Goal: Task Accomplishment & Management: Manage account settings

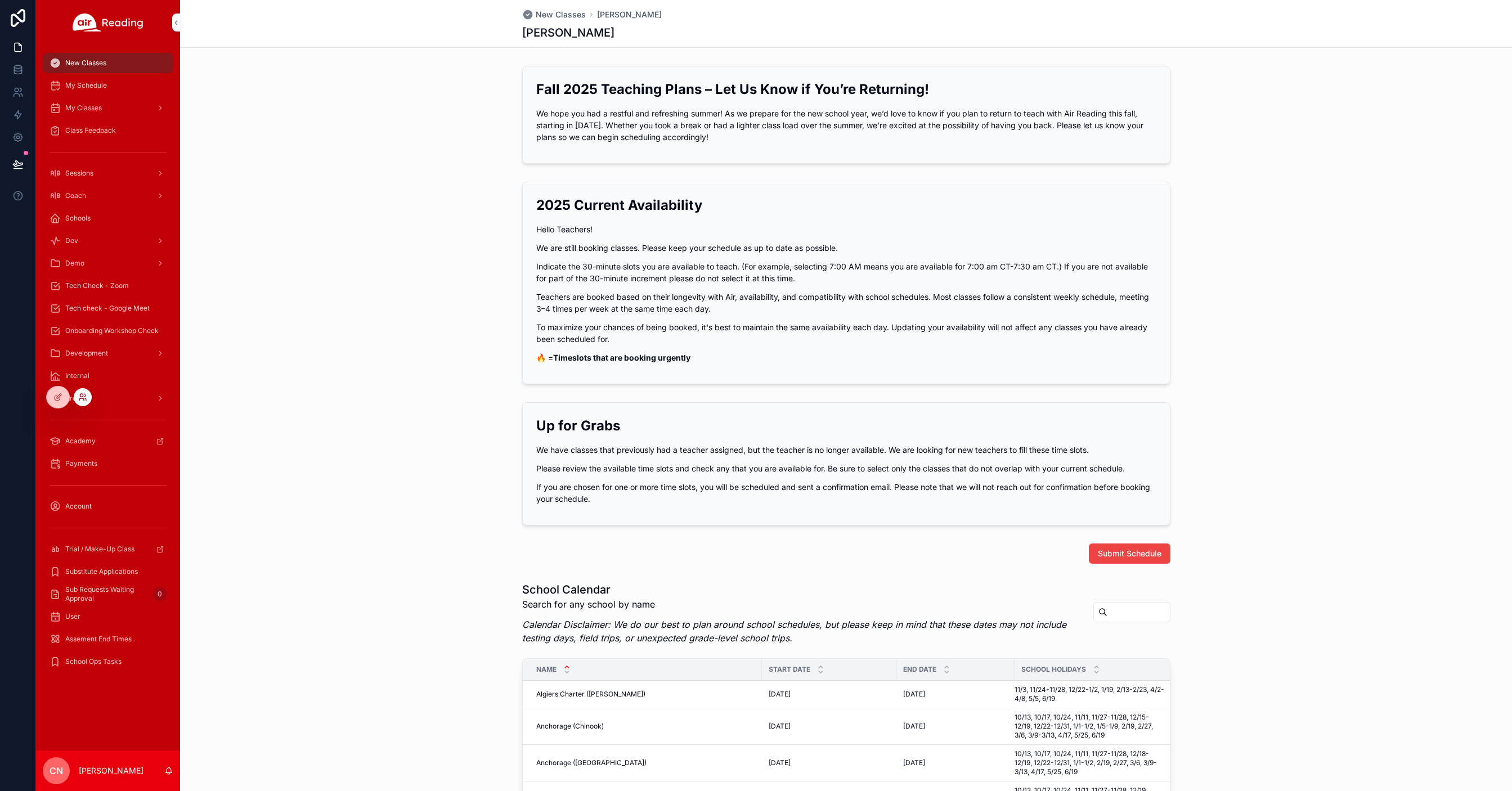
click at [79, 398] on icon at bounding box center [83, 397] width 9 height 9
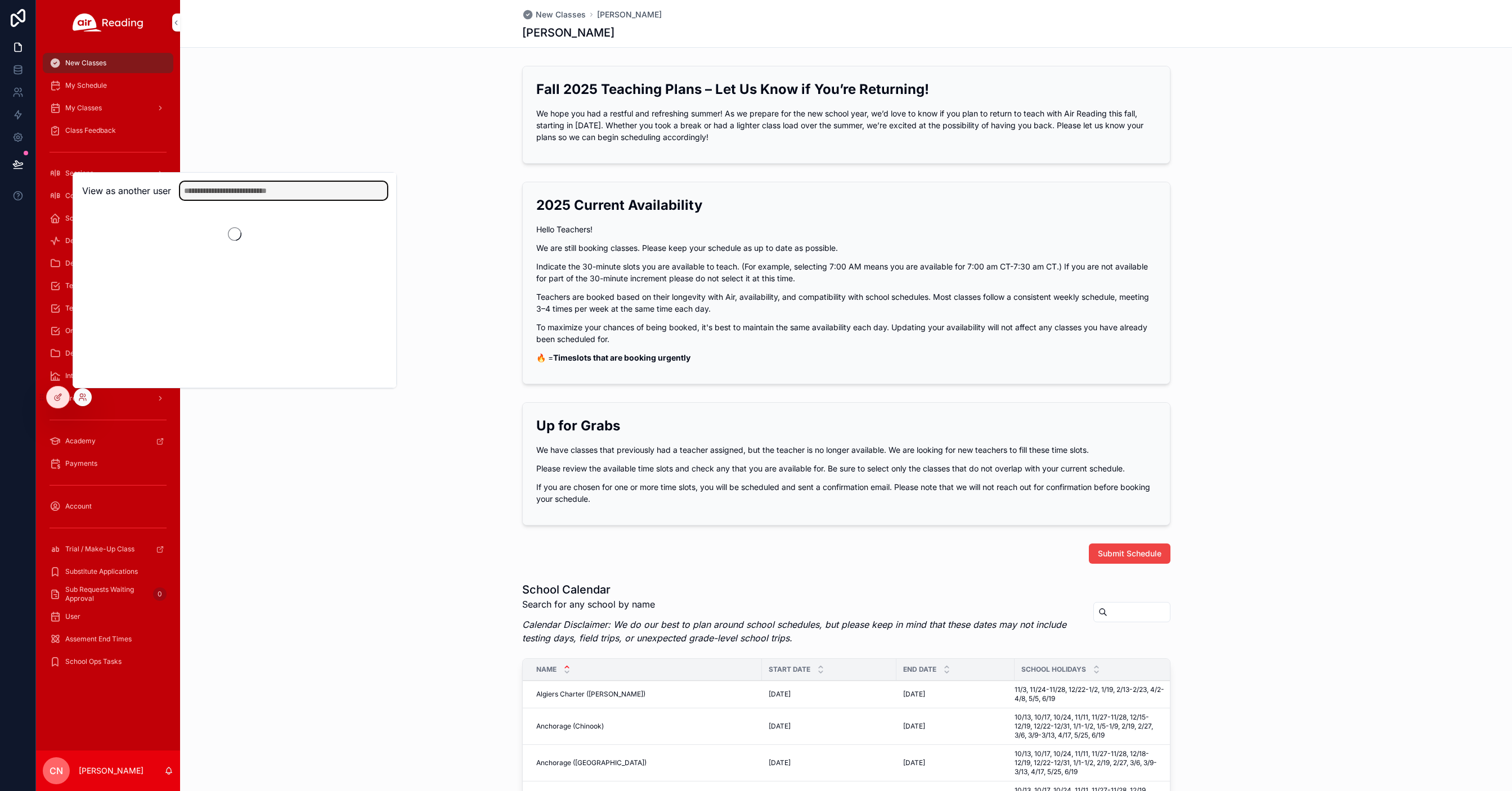
click at [253, 186] on input "text" at bounding box center [283, 191] width 207 height 18
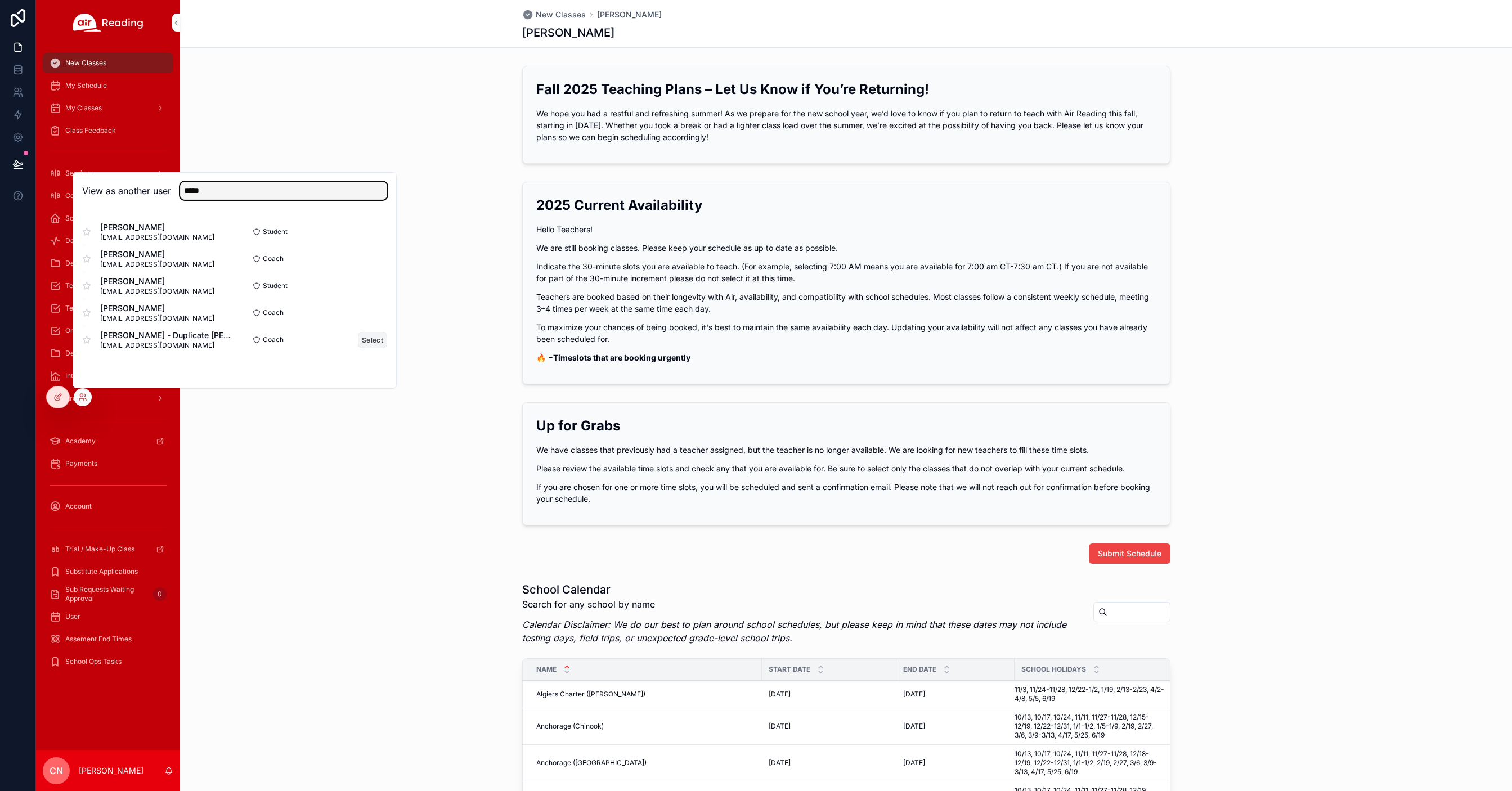
type input "*****"
click at [376, 341] on button "Select" at bounding box center [372, 340] width 29 height 16
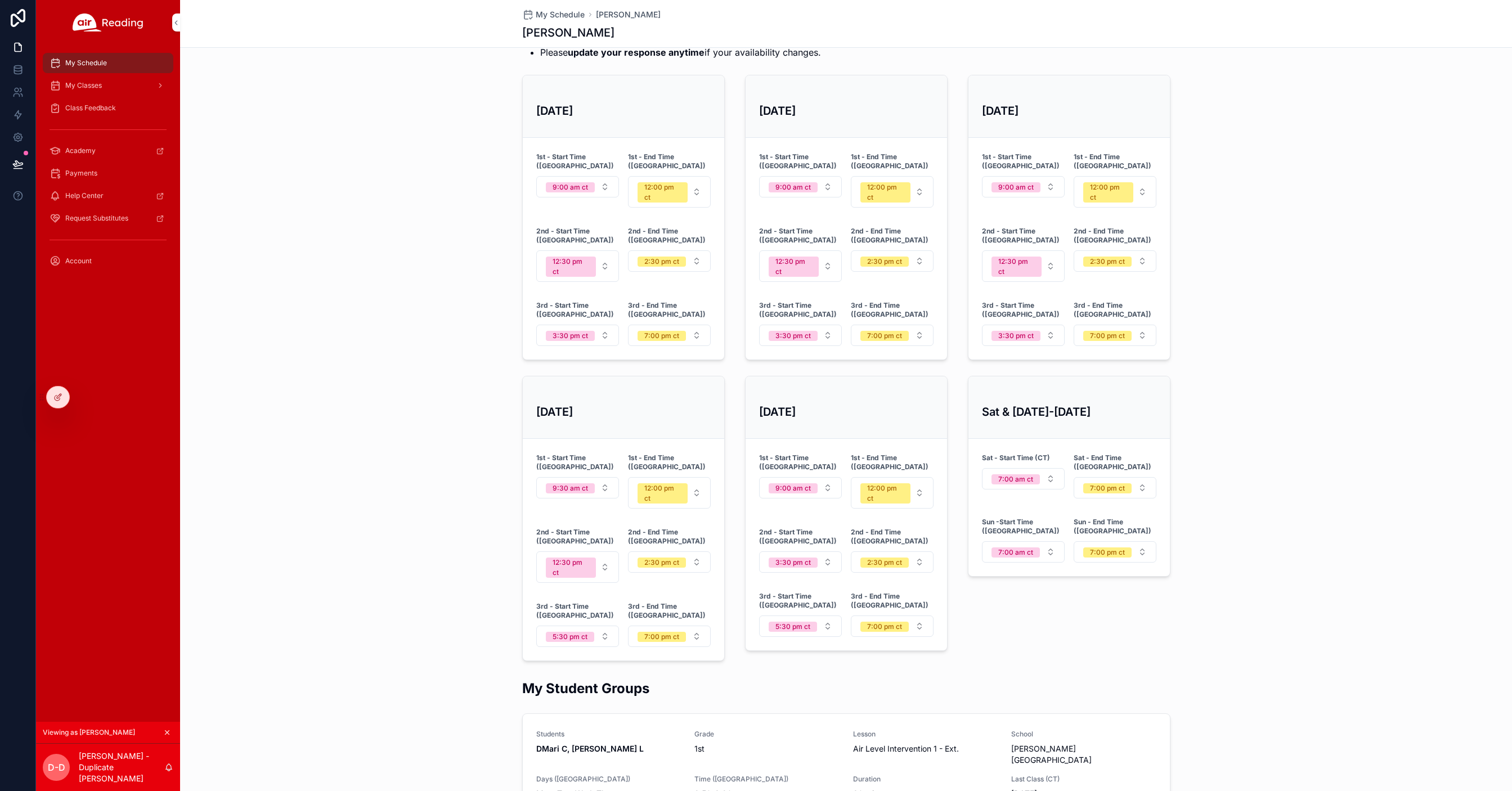
scroll to position [438, 0]
click at [77, 84] on span "My Classes" at bounding box center [83, 86] width 37 height 9
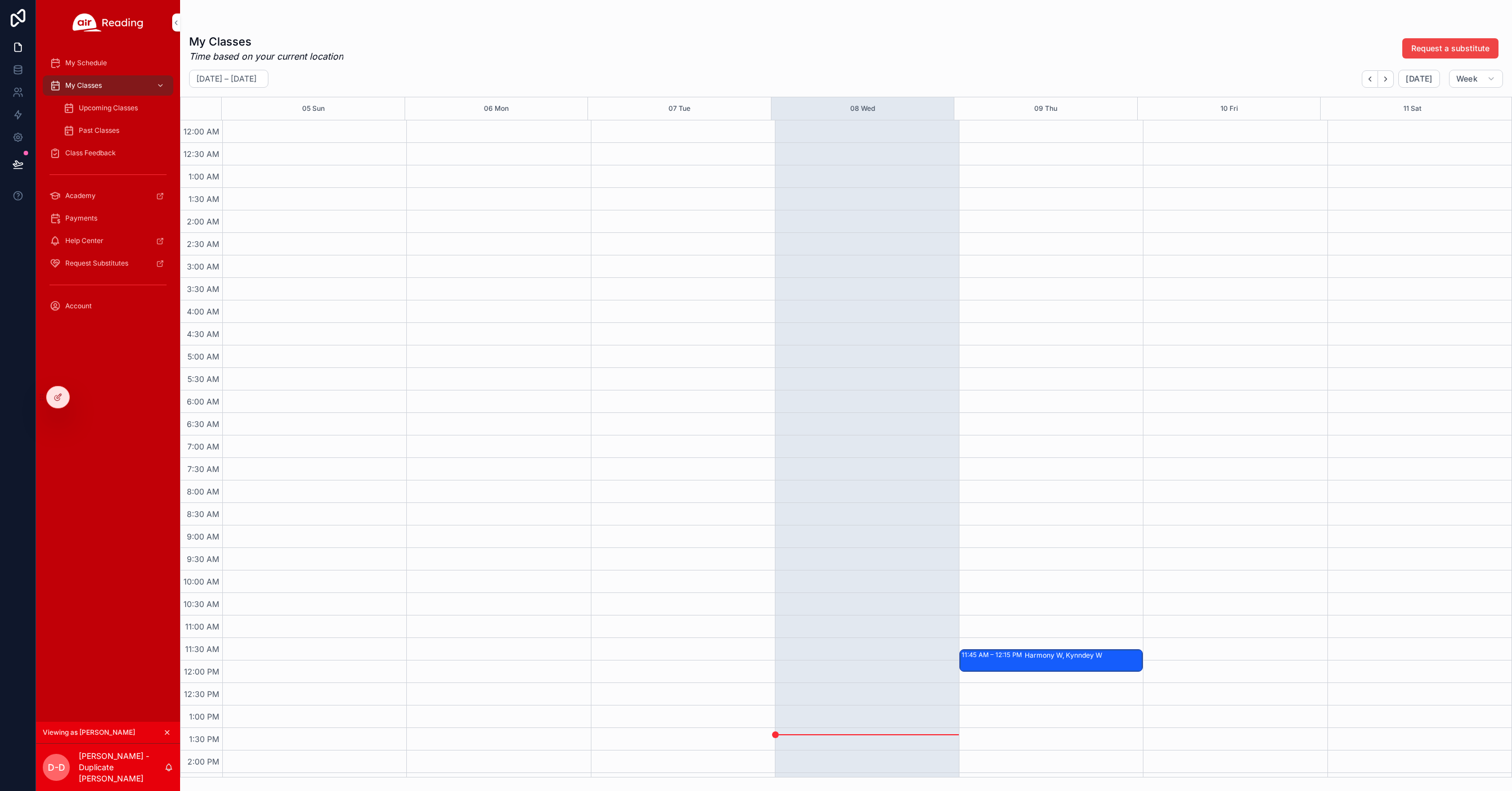
click at [91, 108] on span "Upcoming Classes" at bounding box center [108, 108] width 59 height 9
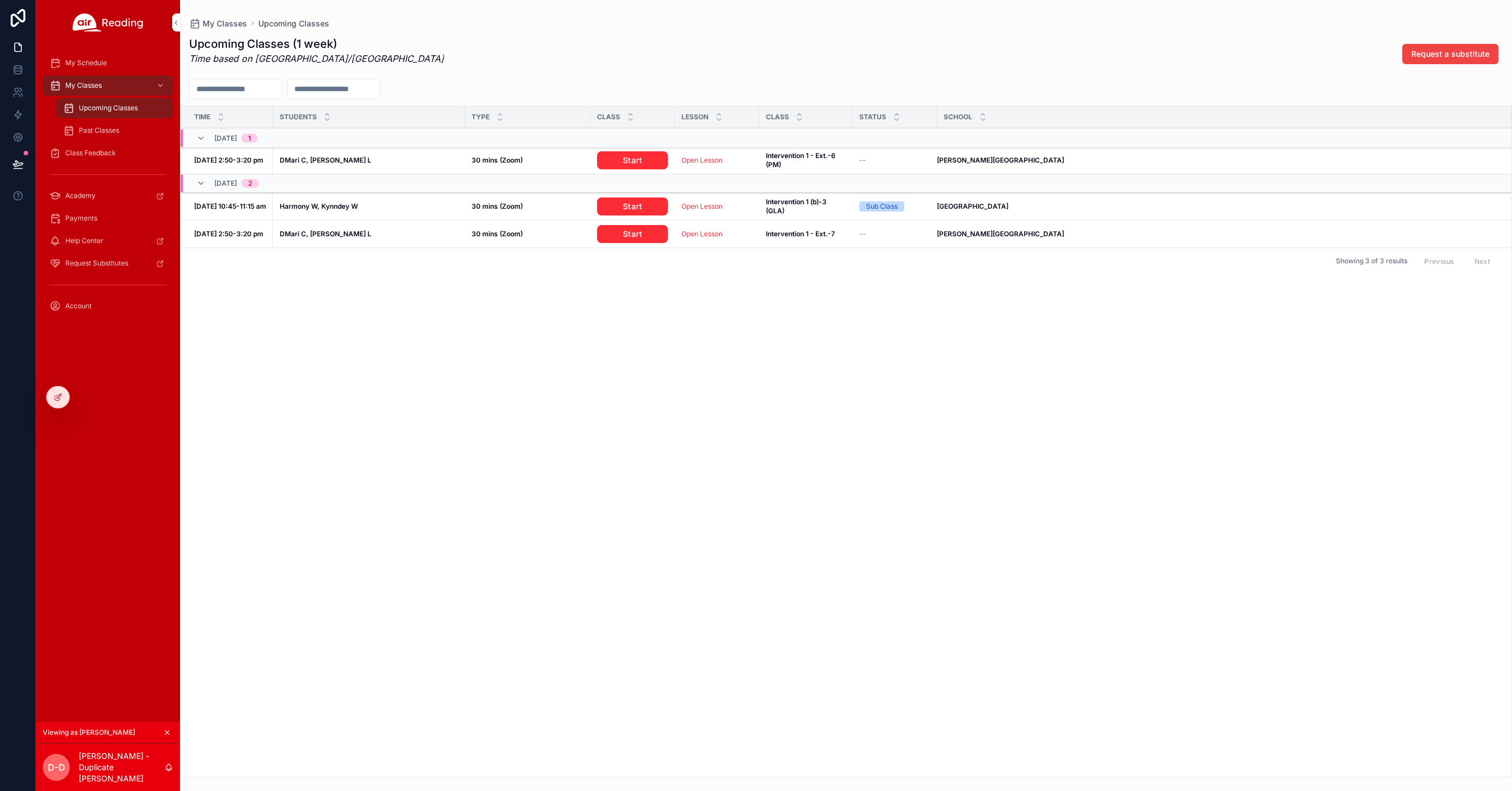
click at [81, 64] on span "My Schedule" at bounding box center [86, 63] width 41 height 9
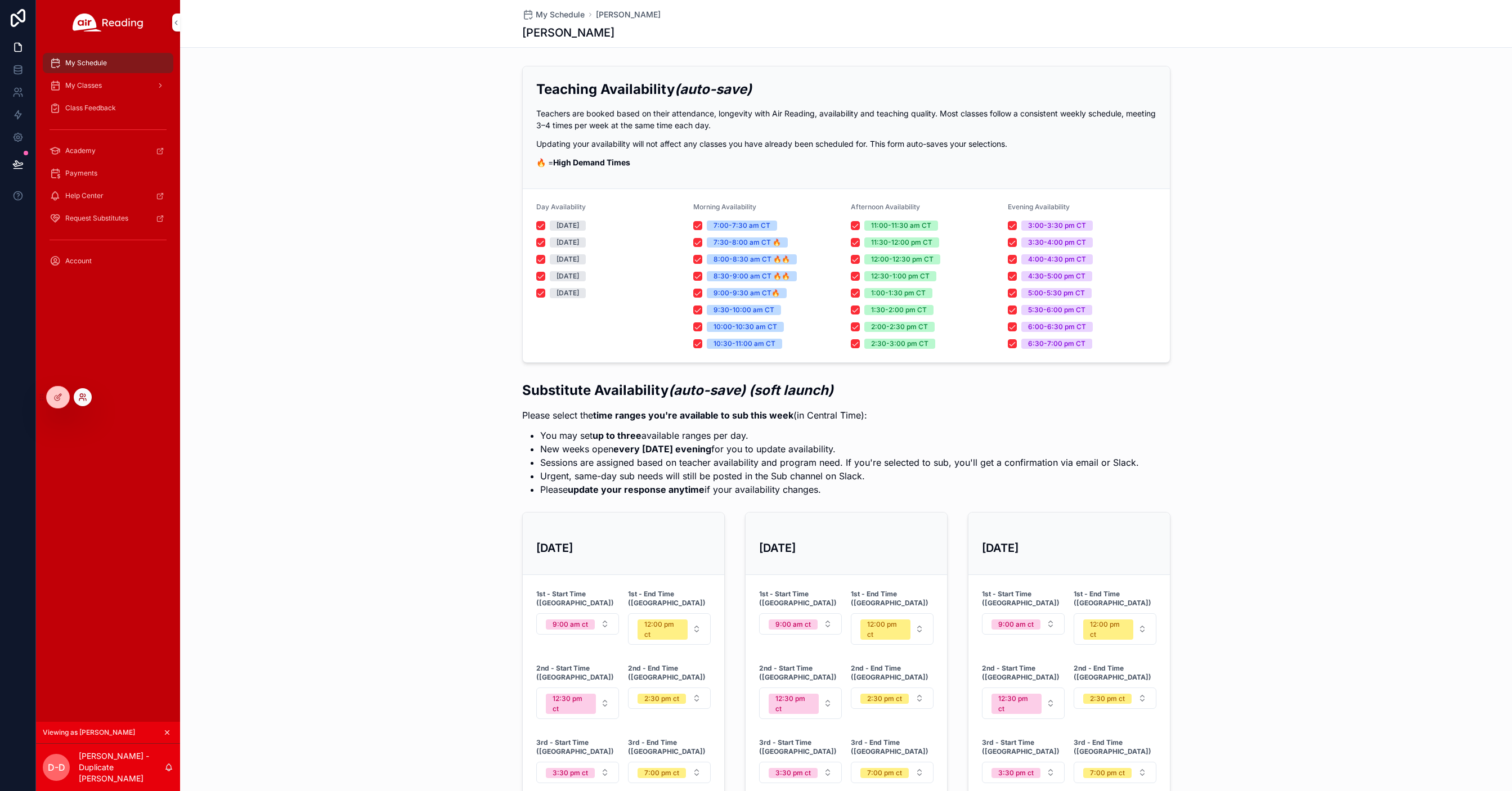
click at [79, 400] on icon at bounding box center [81, 399] width 5 height 2
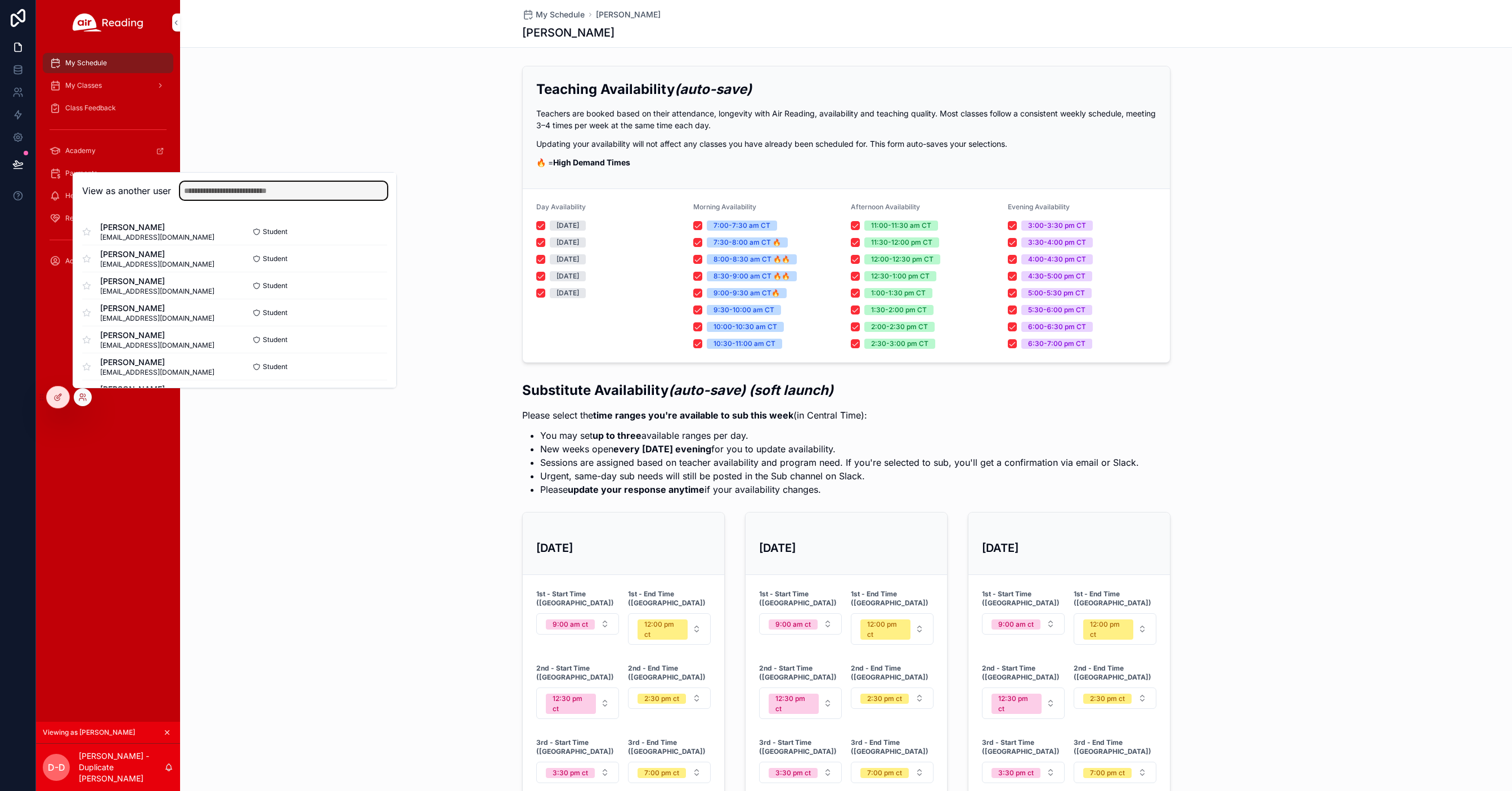
click at [281, 190] on input "text" at bounding box center [283, 191] width 207 height 18
type input "*****"
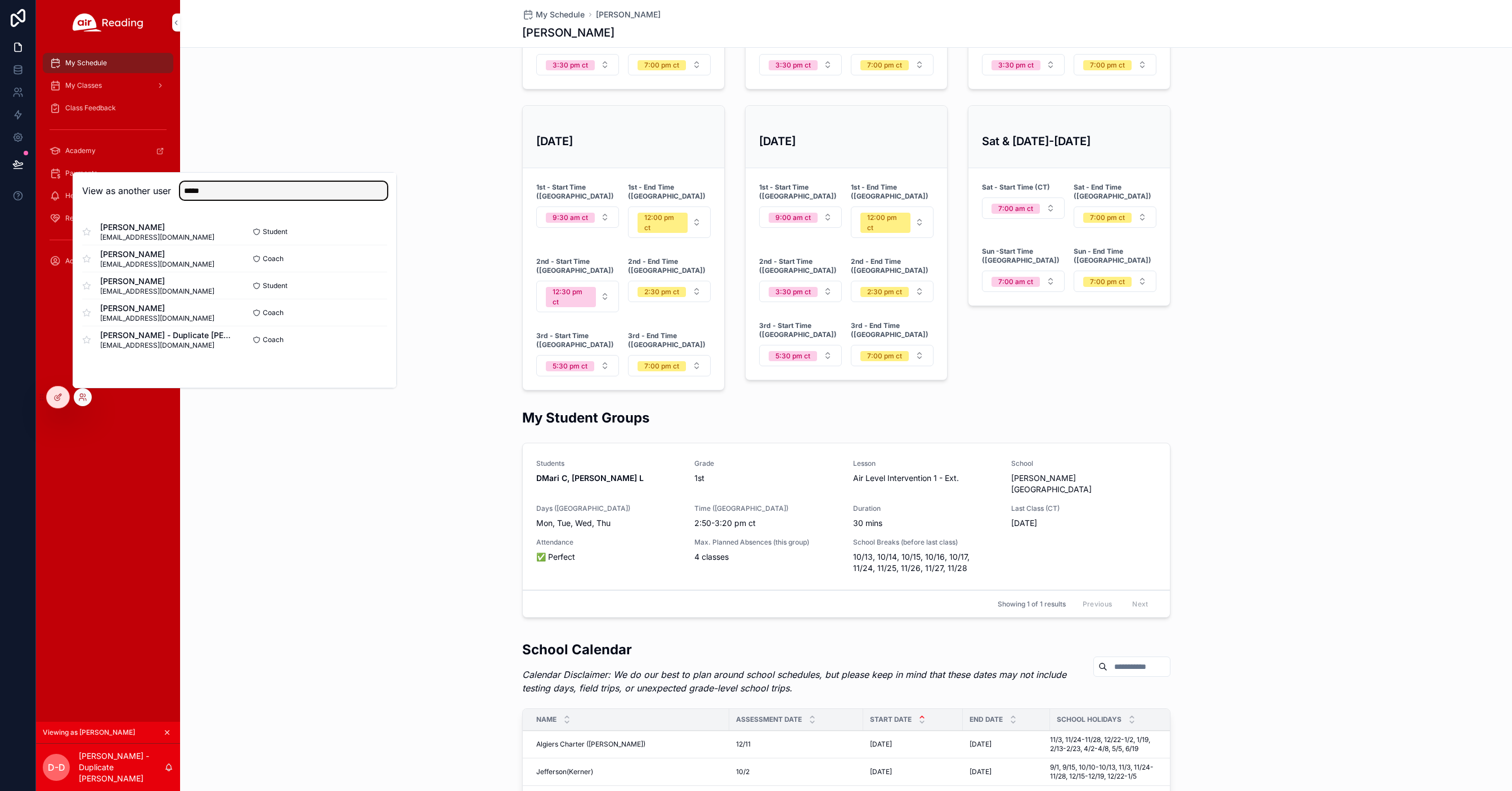
scroll to position [783, 0]
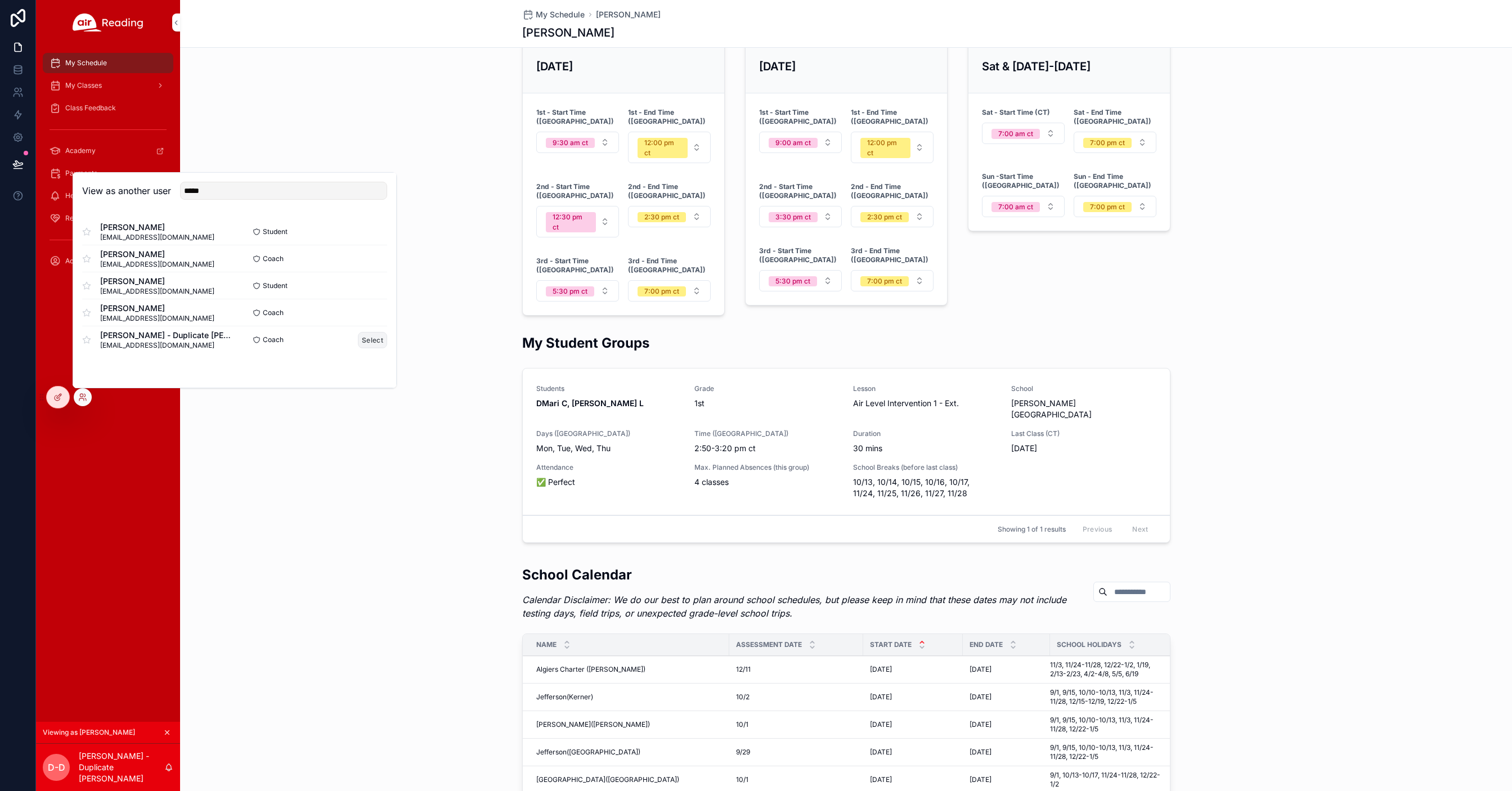
click at [371, 342] on button "Select" at bounding box center [372, 340] width 29 height 16
click at [366, 340] on button "Select" at bounding box center [372, 339] width 29 height 16
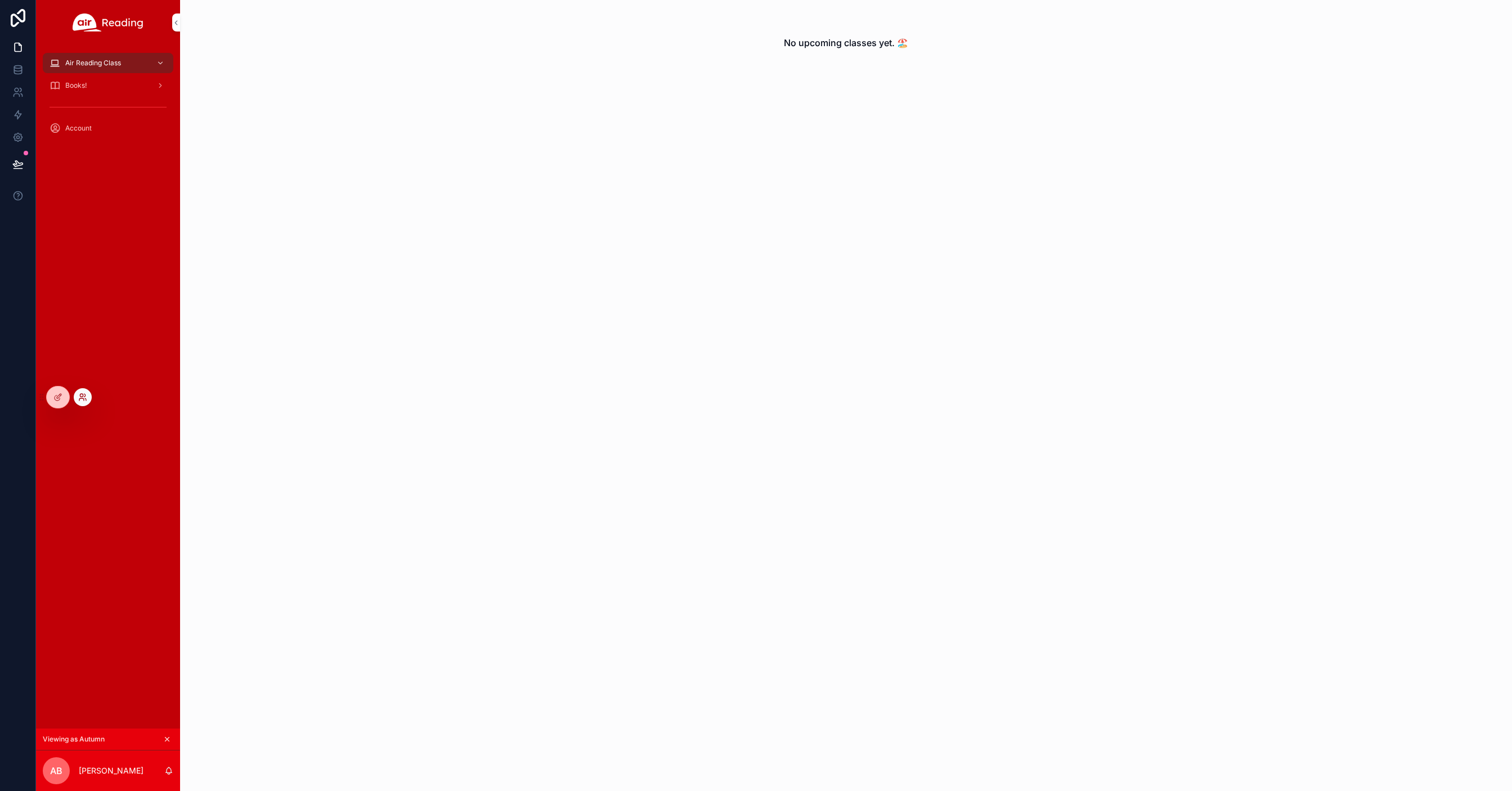
click at [80, 400] on icon at bounding box center [83, 397] width 9 height 9
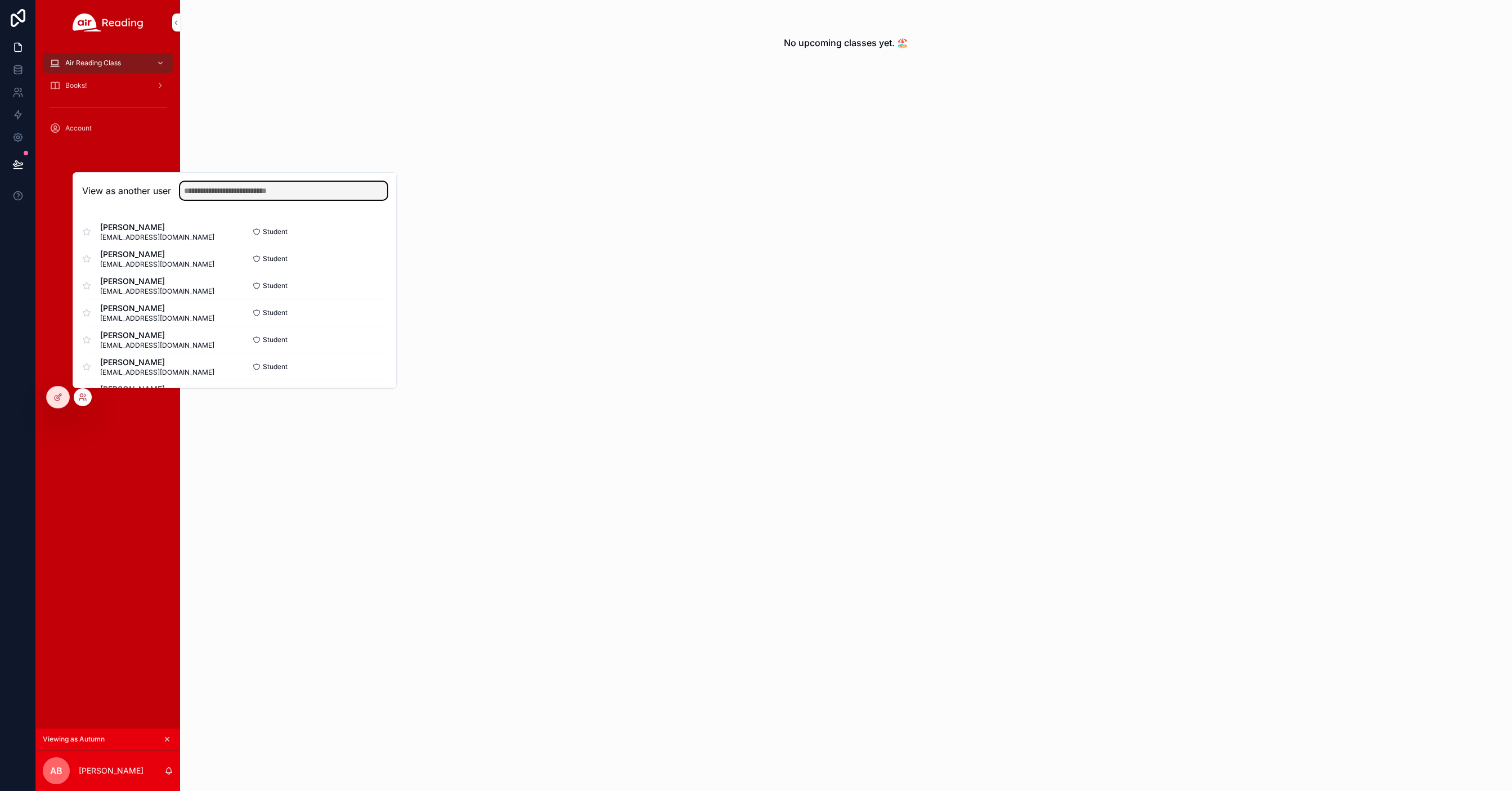
click at [283, 187] on input "text" at bounding box center [283, 191] width 207 height 18
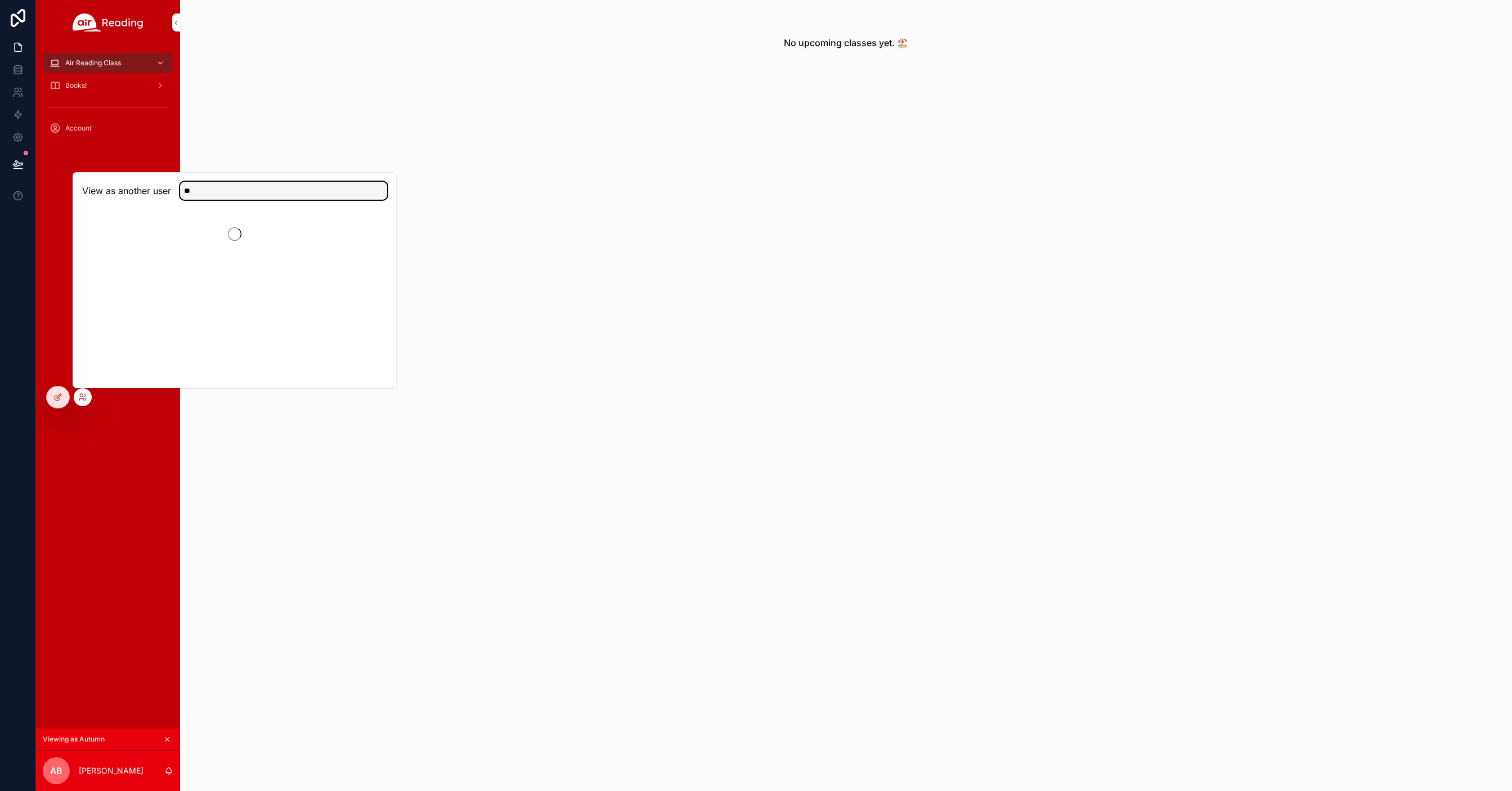
type input "*"
type input "*****"
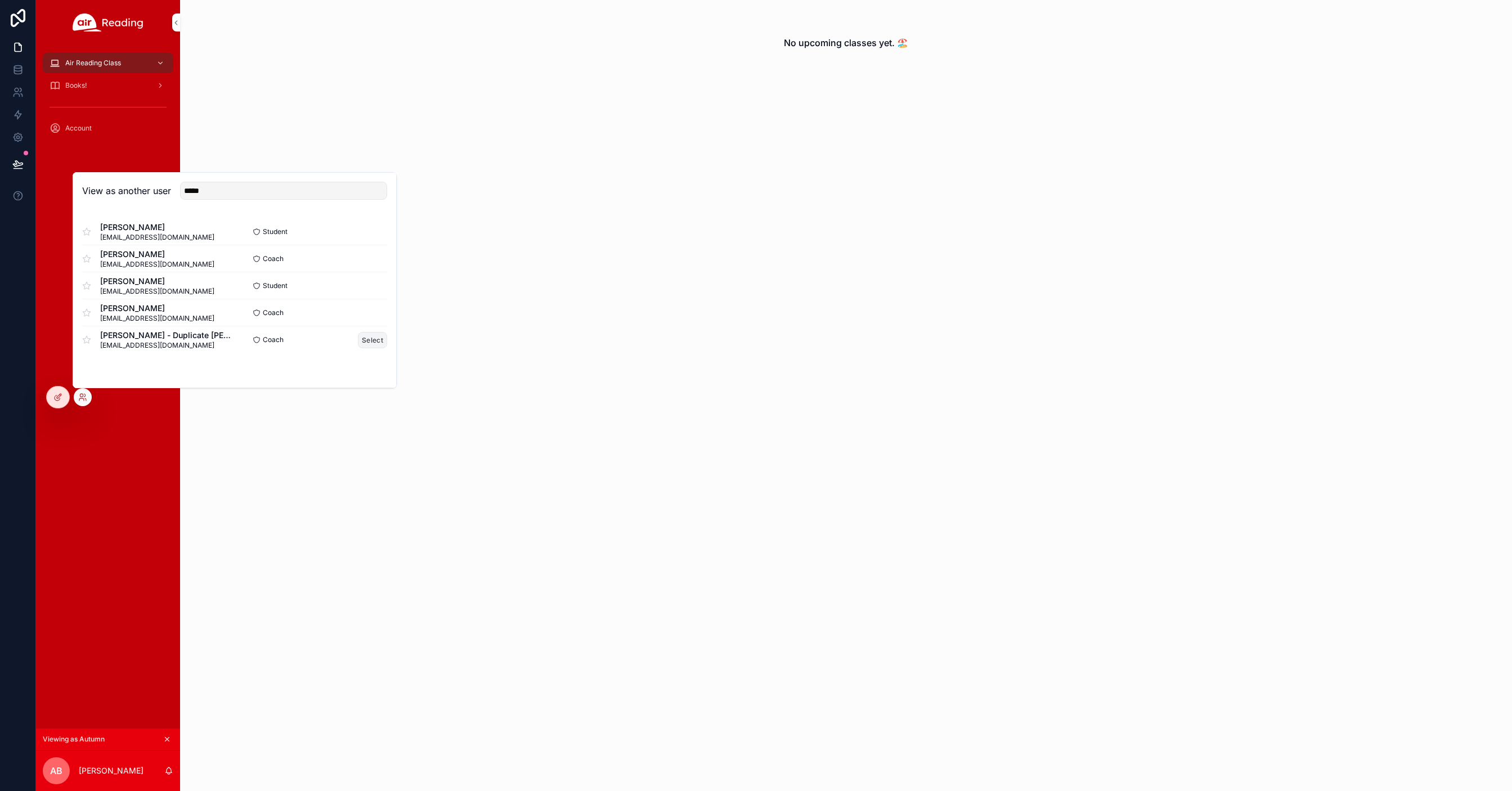
click at [373, 341] on button "Select" at bounding box center [372, 340] width 29 height 16
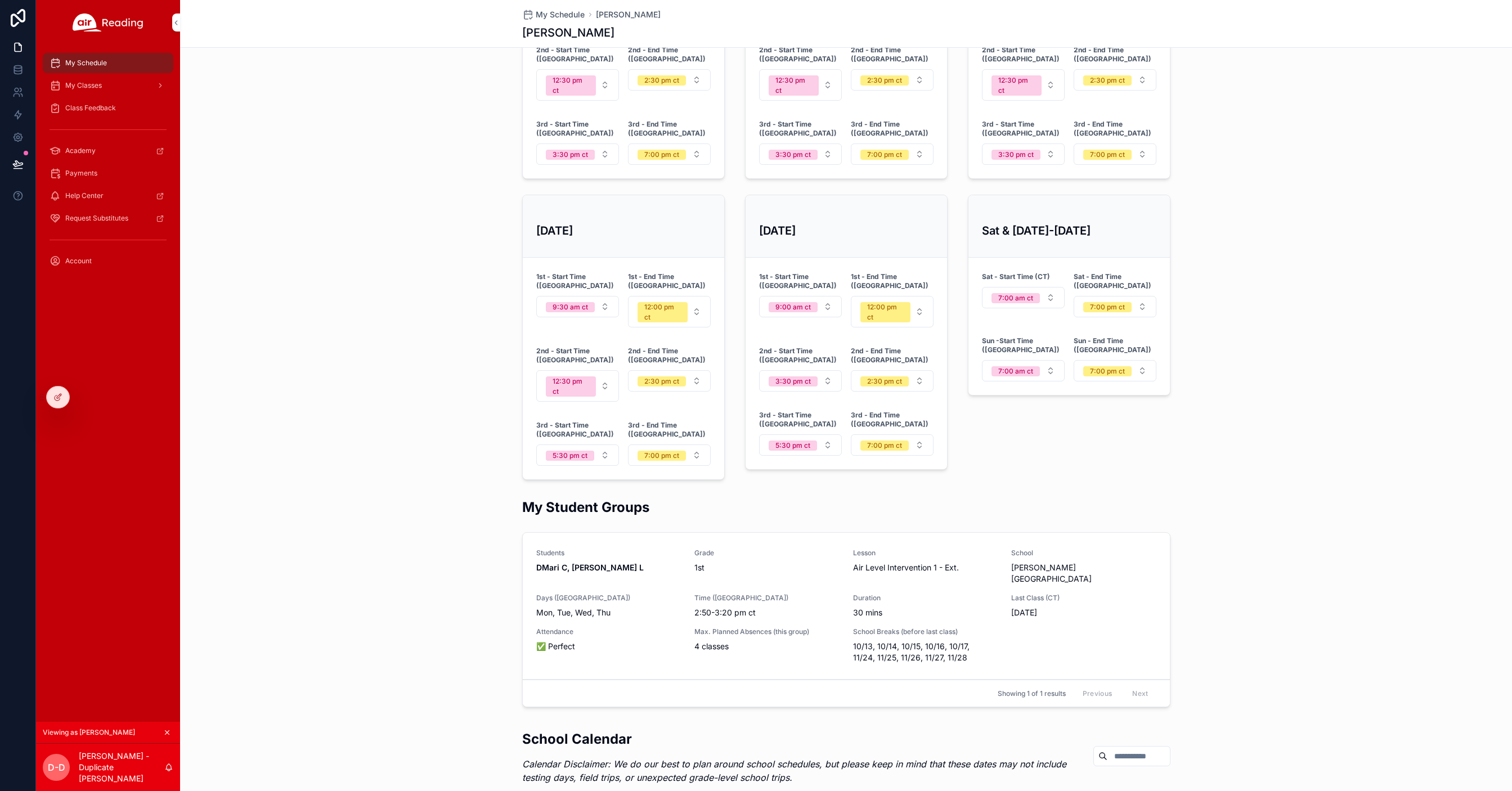
scroll to position [797, 0]
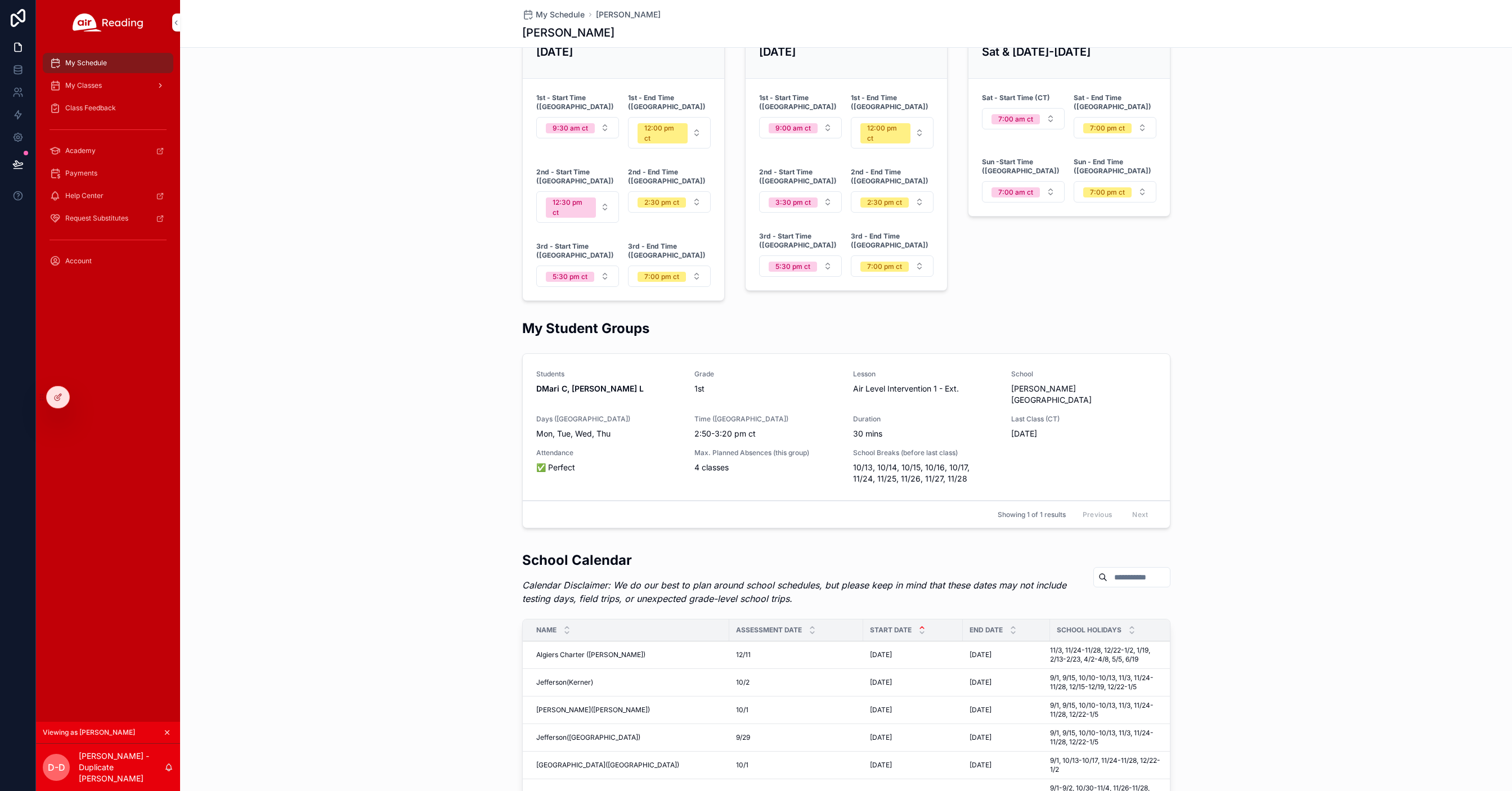
click at [94, 85] on span "My Classes" at bounding box center [83, 86] width 37 height 9
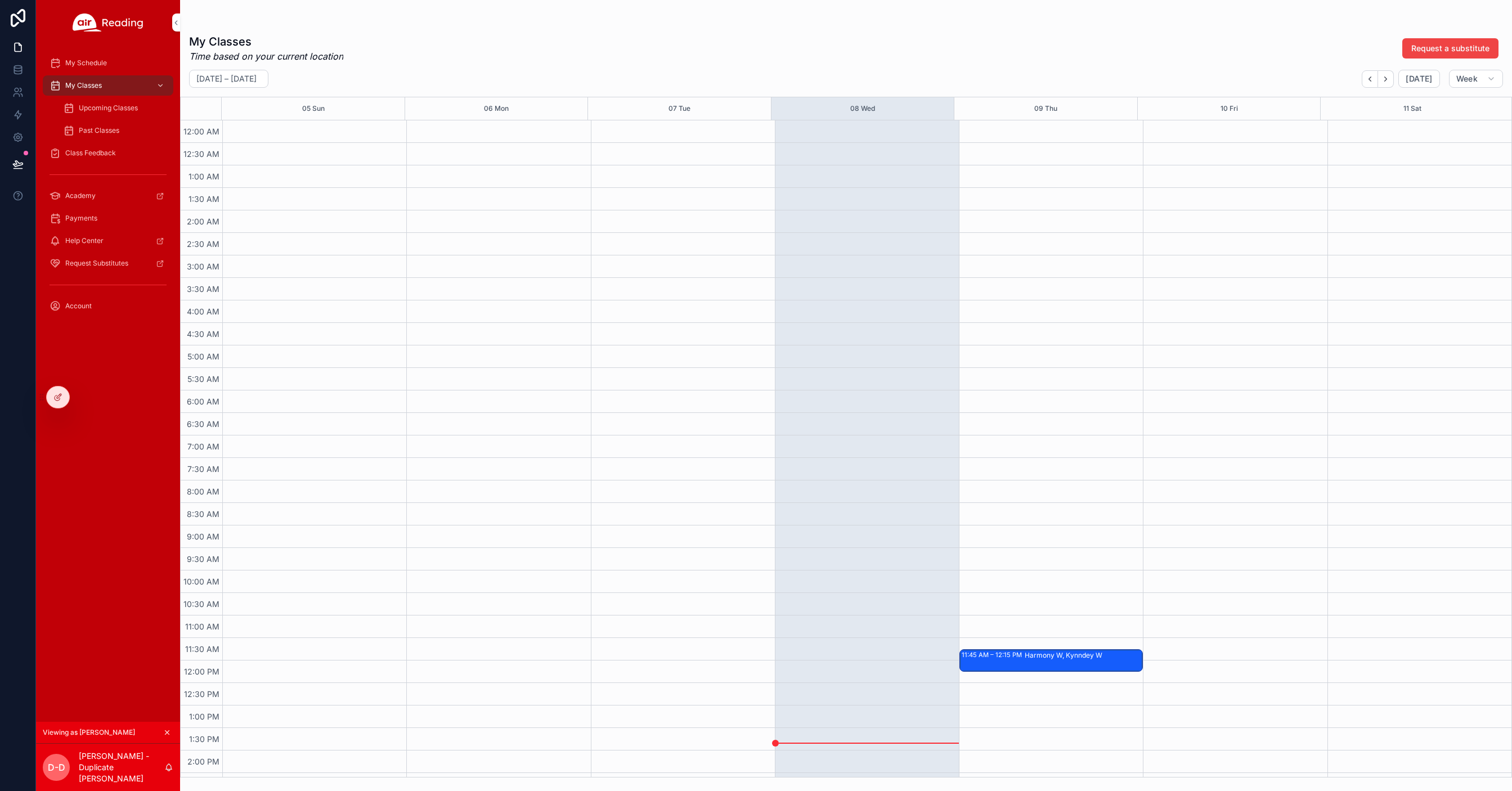
click at [109, 109] on span "Upcoming Classes" at bounding box center [108, 108] width 59 height 9
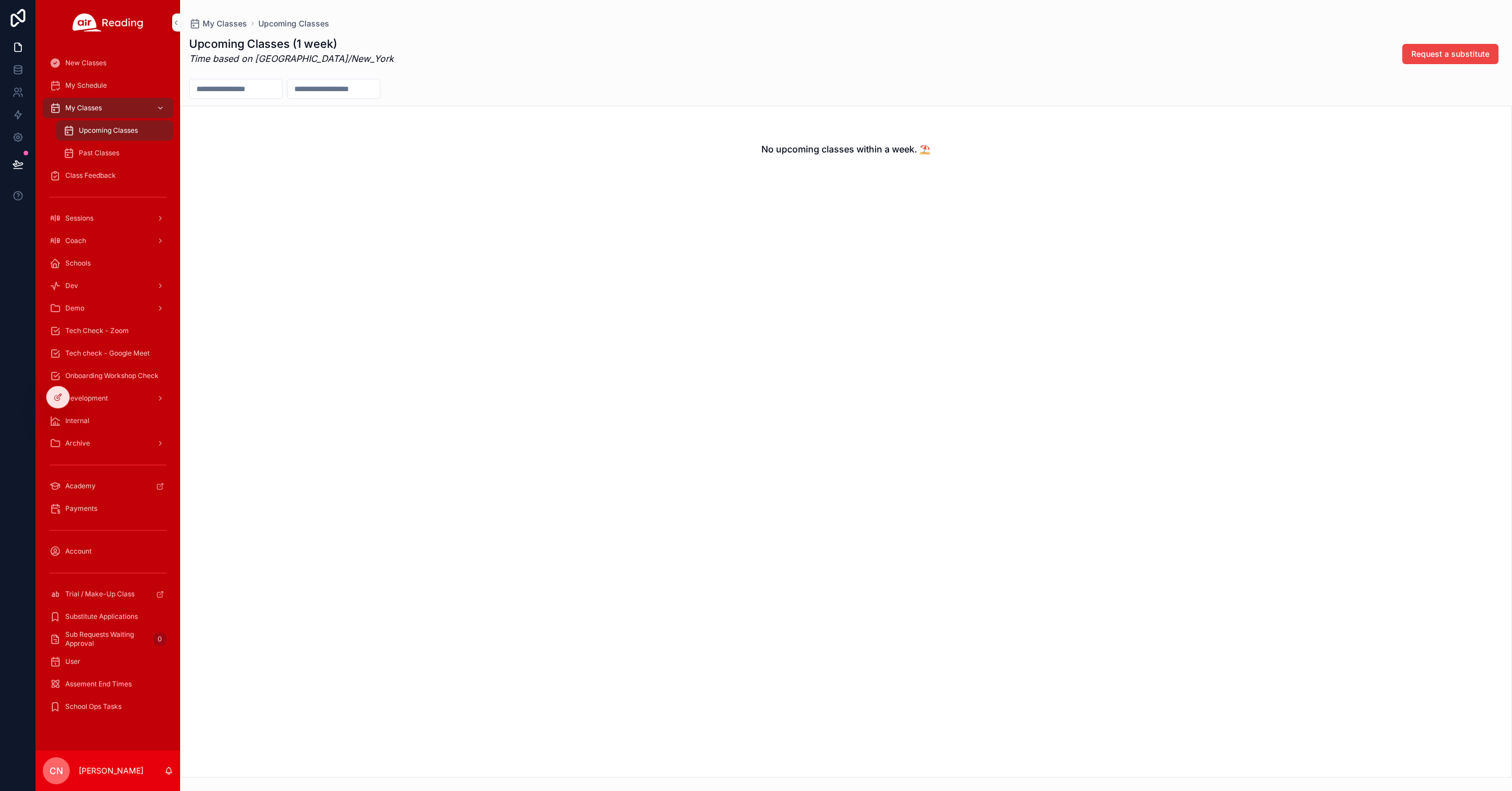
click at [88, 129] on span "Upcoming Classes" at bounding box center [108, 130] width 59 height 9
click at [94, 82] on span "My Schedule" at bounding box center [86, 86] width 41 height 9
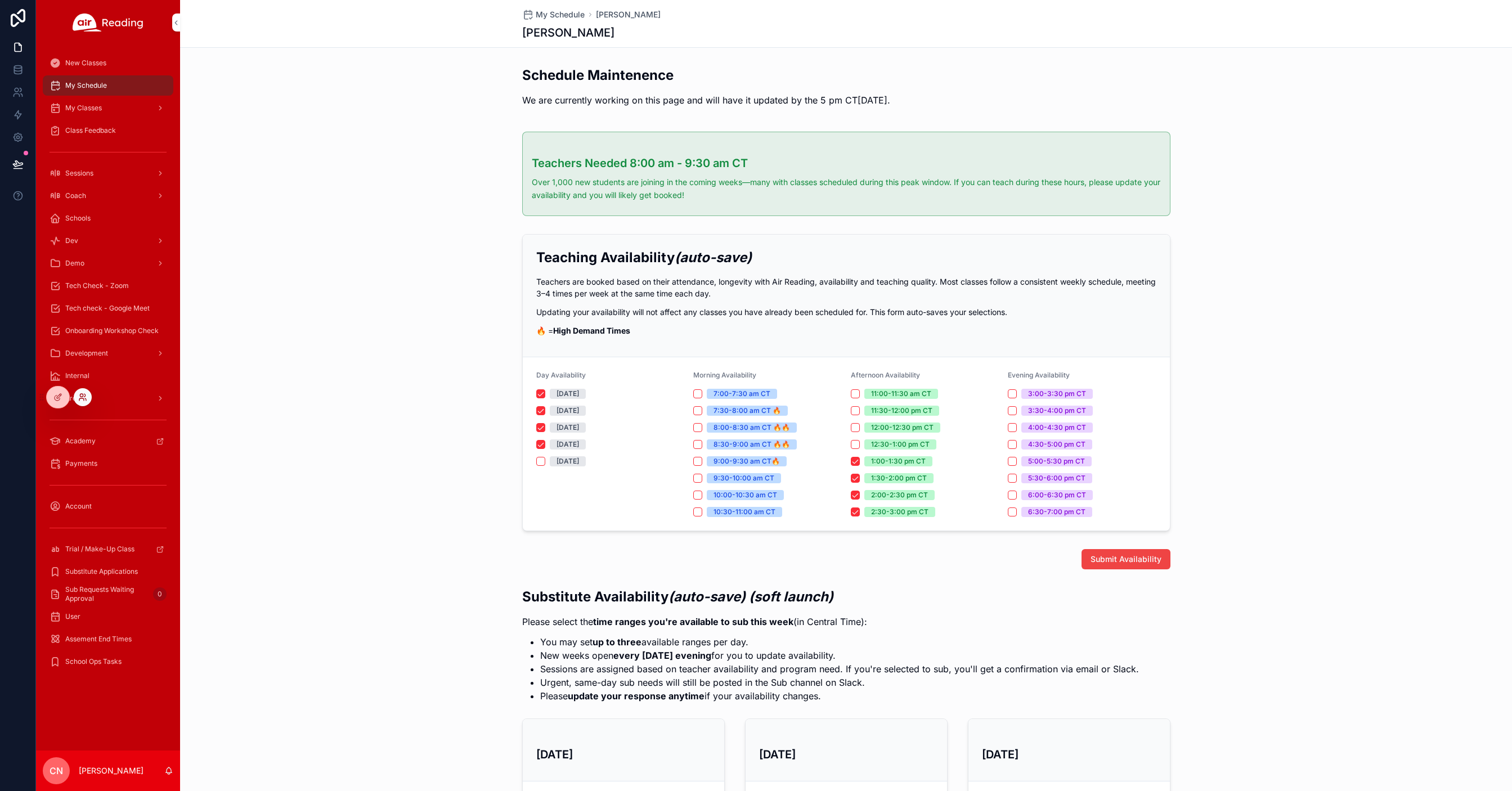
click at [87, 395] on icon at bounding box center [83, 397] width 9 height 9
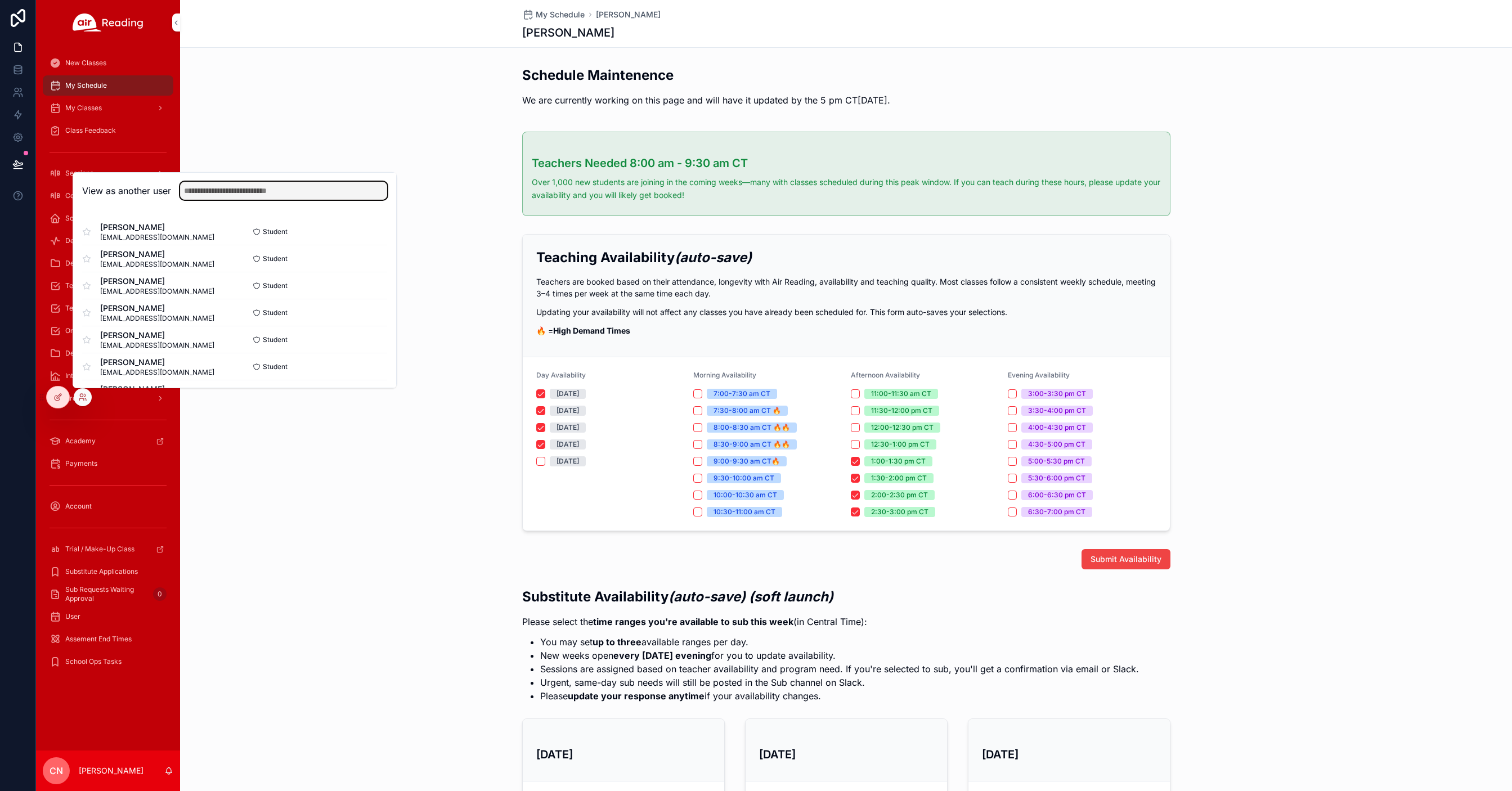
click at [223, 193] on input "text" at bounding box center [283, 191] width 207 height 18
type input "***"
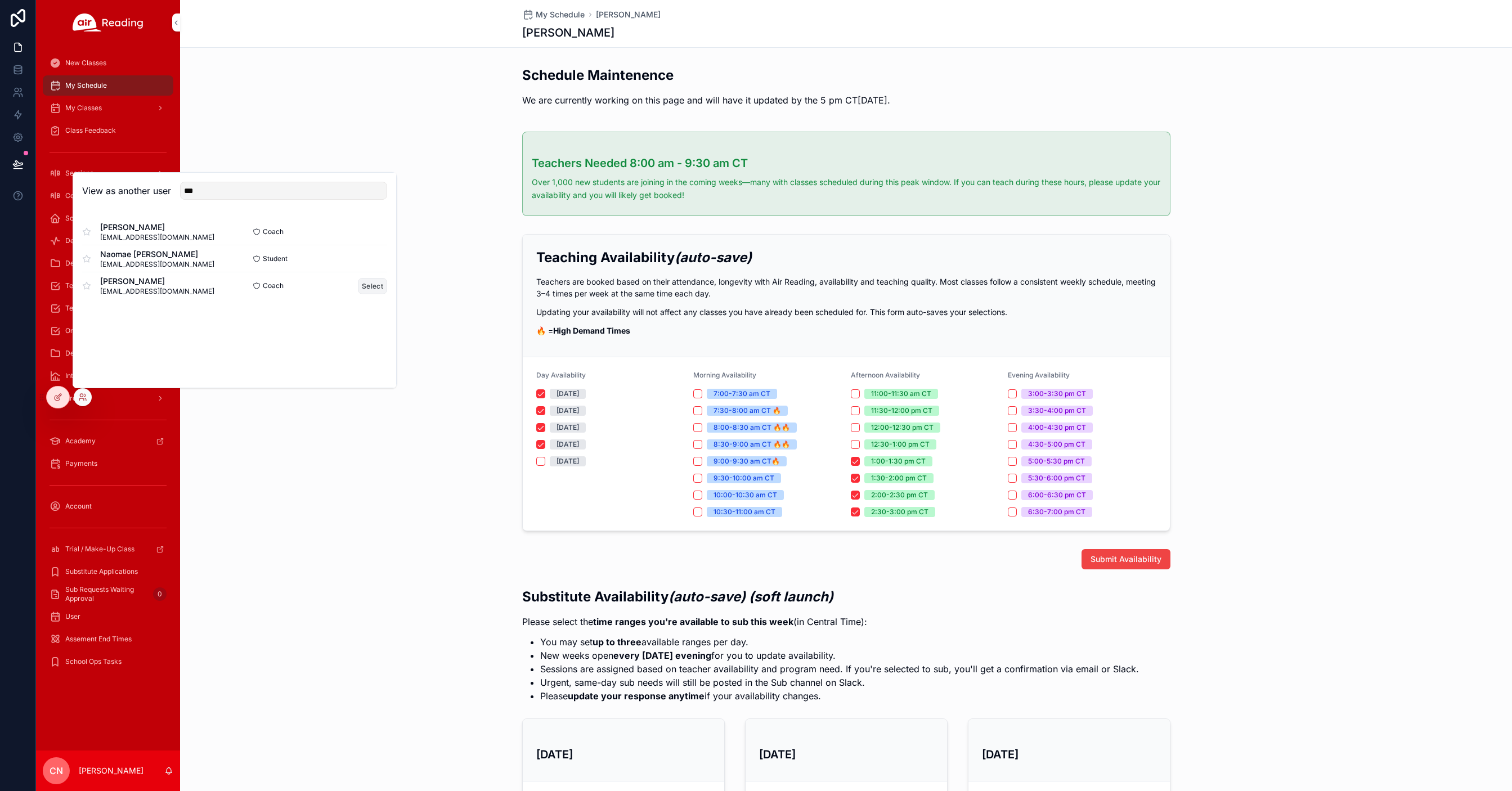
click at [376, 284] on button "Select" at bounding box center [372, 286] width 29 height 16
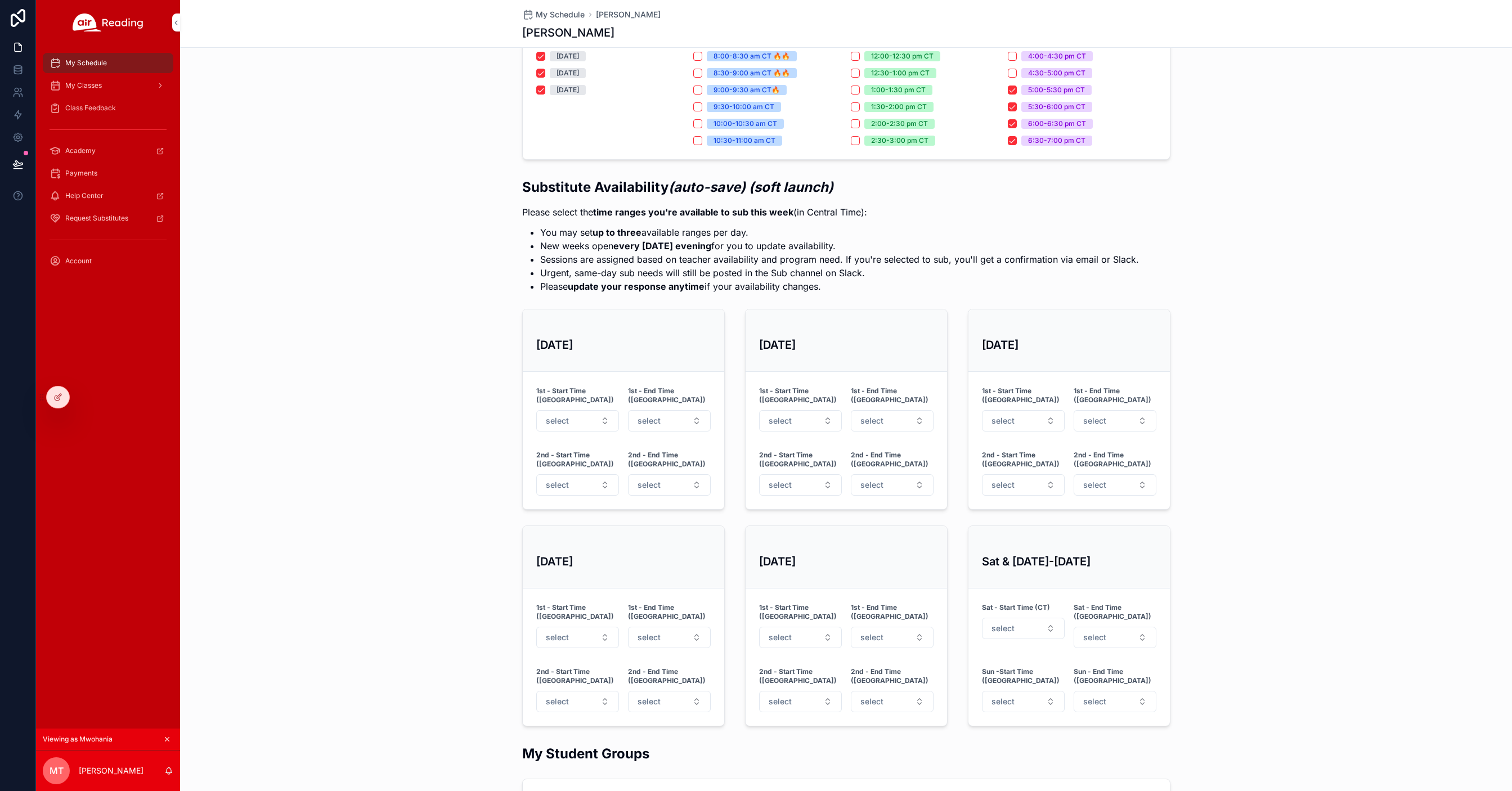
scroll to position [318, 0]
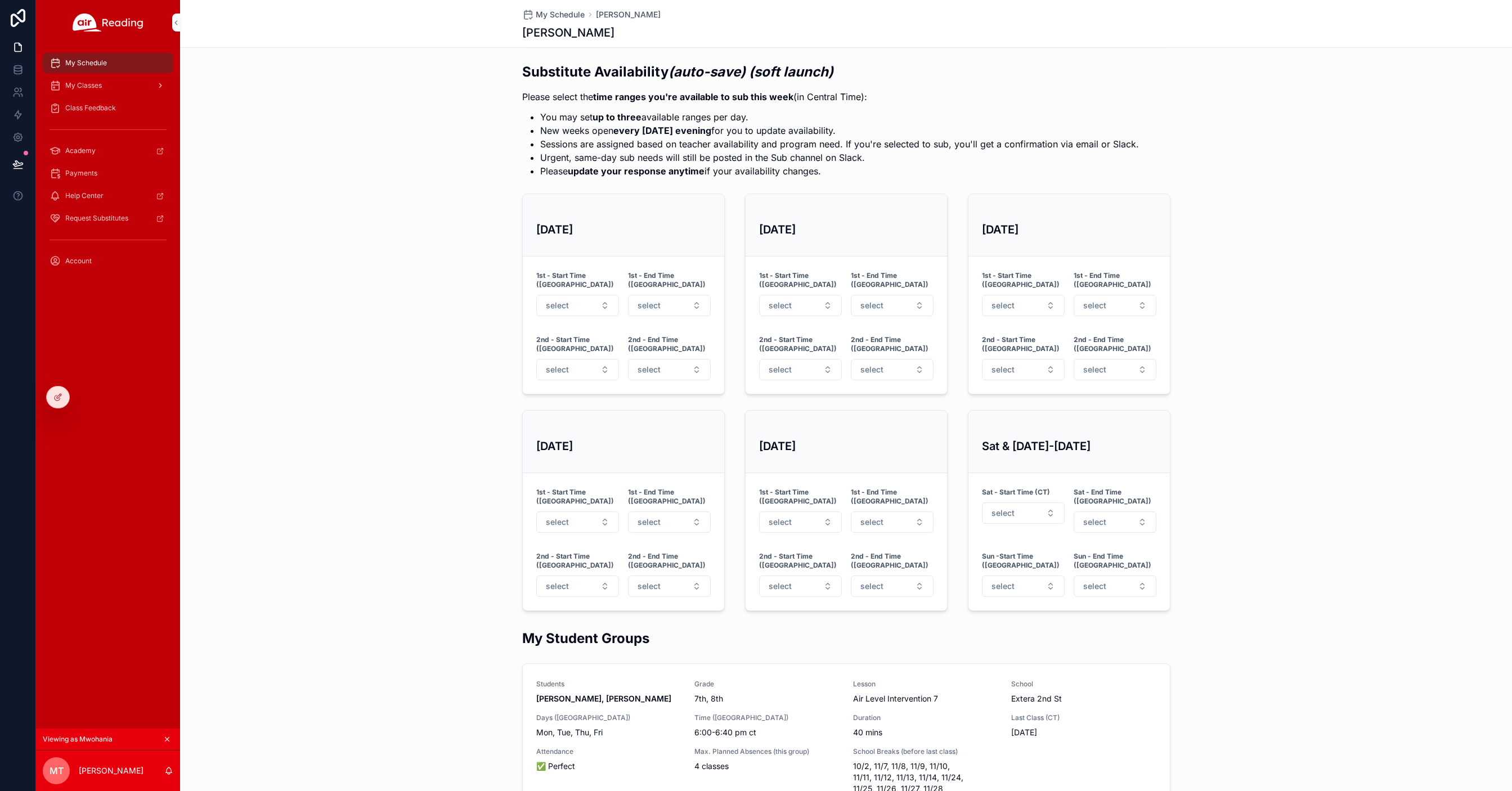
click at [94, 87] on span "My Classes" at bounding box center [83, 86] width 37 height 9
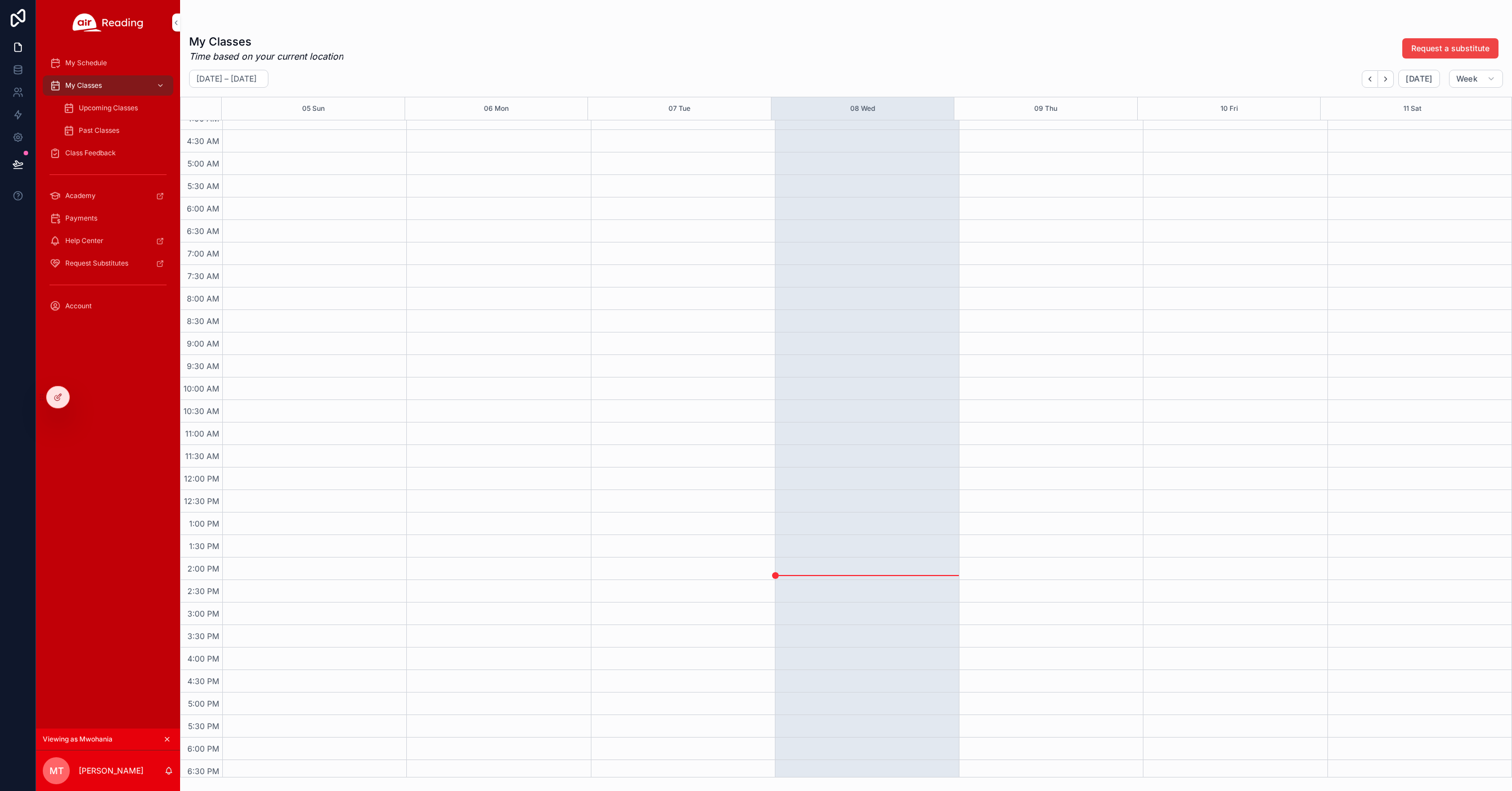
scroll to position [424, 0]
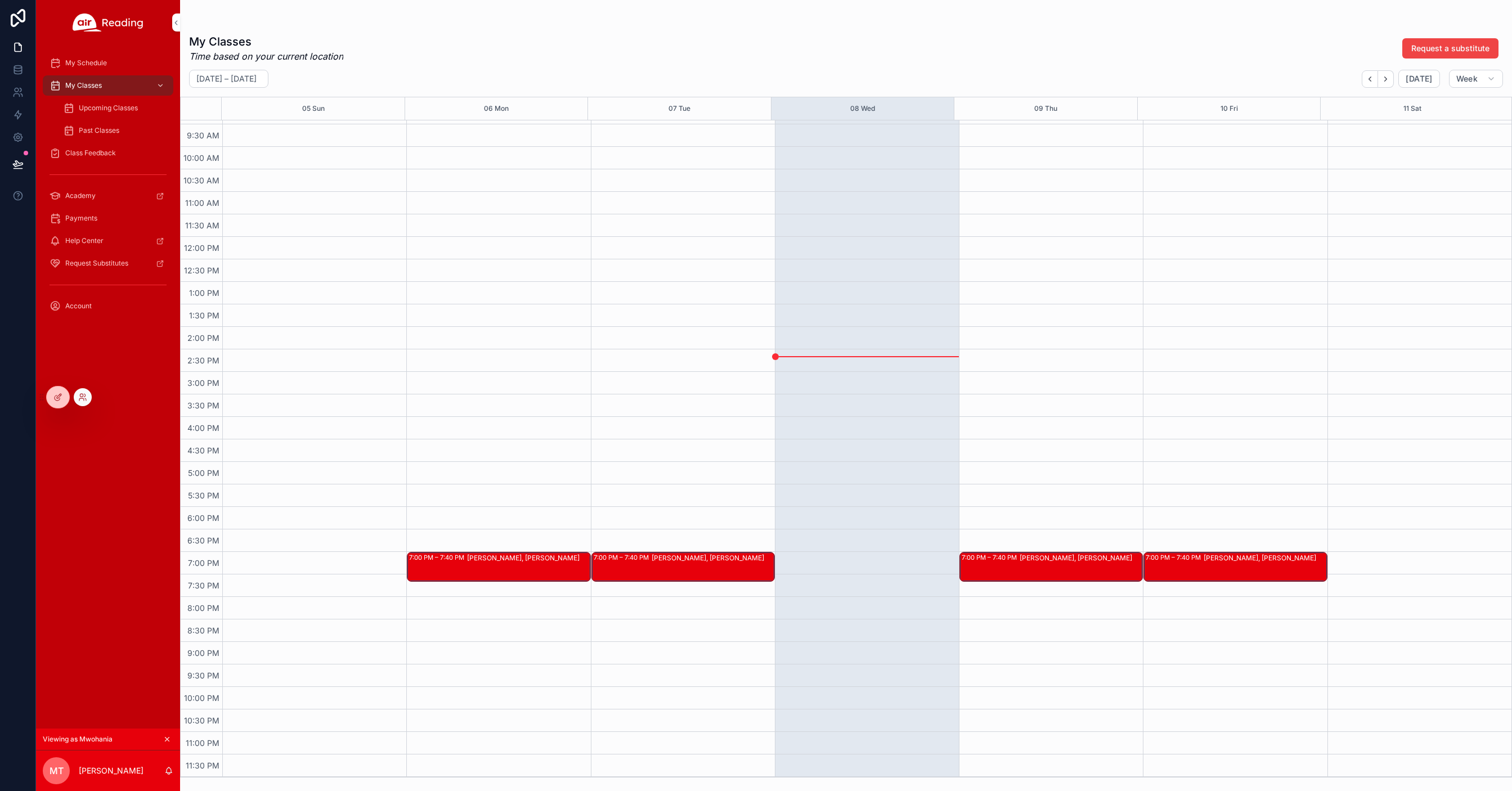
click at [89, 395] on div at bounding box center [83, 397] width 18 height 18
click at [85, 393] on div at bounding box center [83, 397] width 18 height 18
click at [84, 401] on icon at bounding box center [83, 397] width 9 height 9
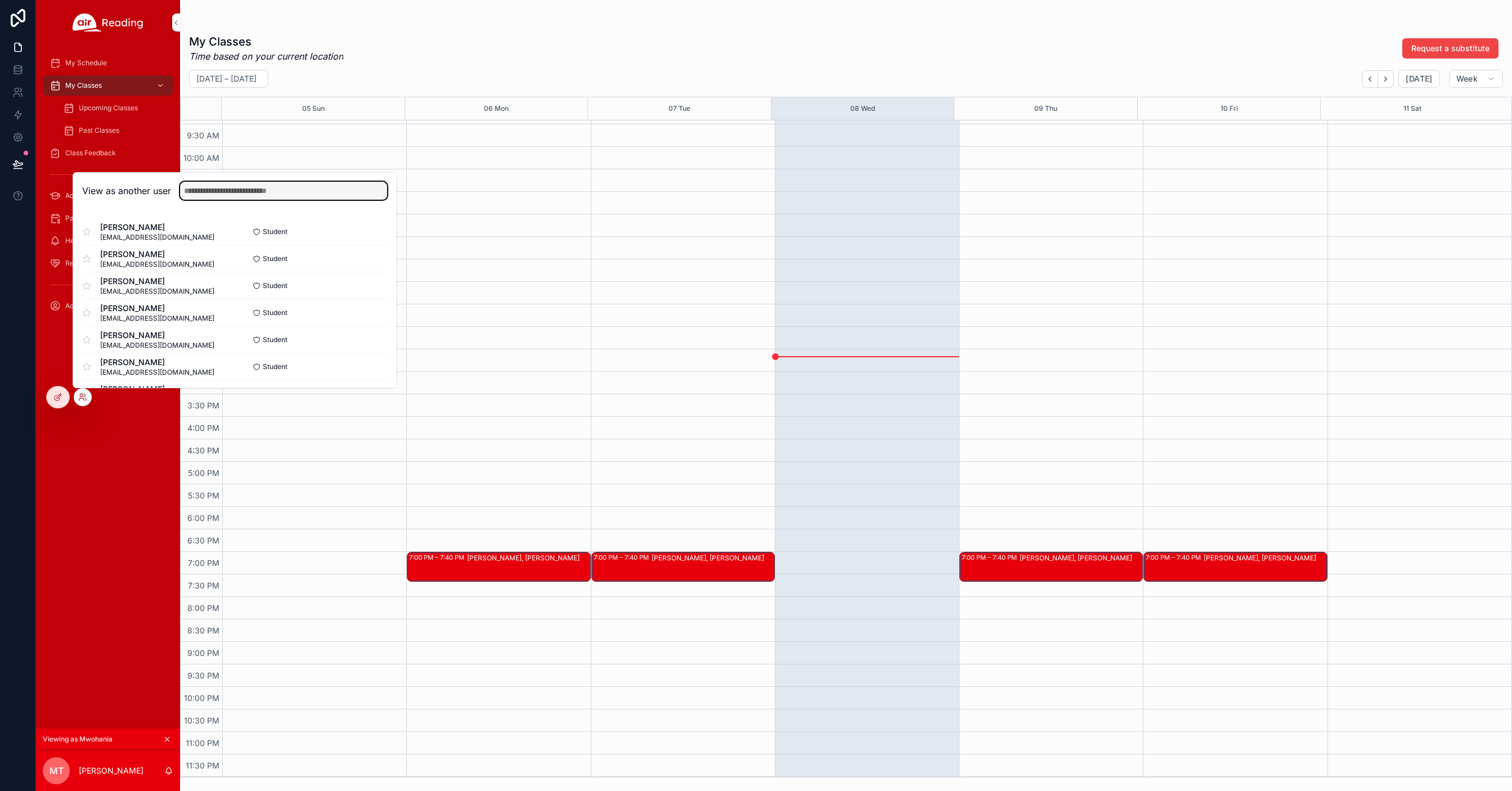
click at [244, 187] on input "text" at bounding box center [283, 191] width 207 height 18
type input "*******"
click at [371, 256] on button "Select" at bounding box center [372, 258] width 29 height 16
